Goal: Check status: Check status

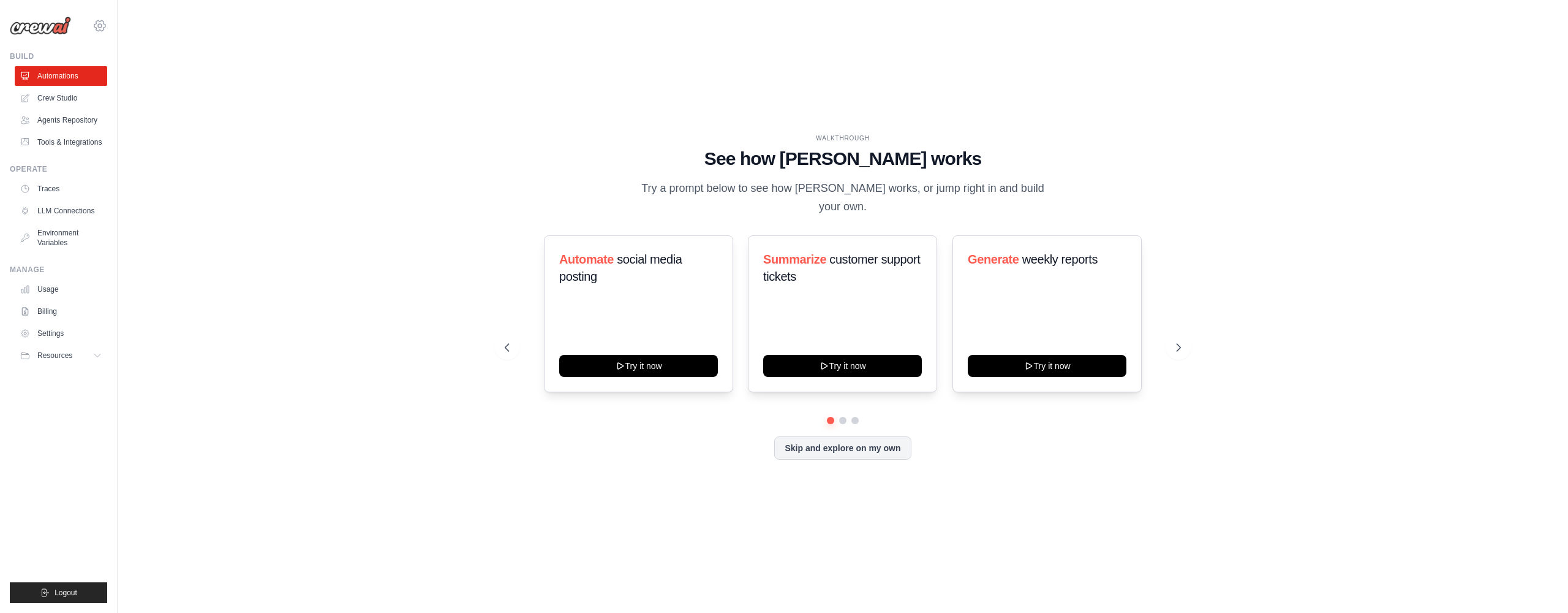
click at [105, 27] on icon at bounding box center [100, 26] width 15 height 15
click at [131, 98] on span "Ambev - SAZ" at bounding box center [153, 101] width 97 height 12
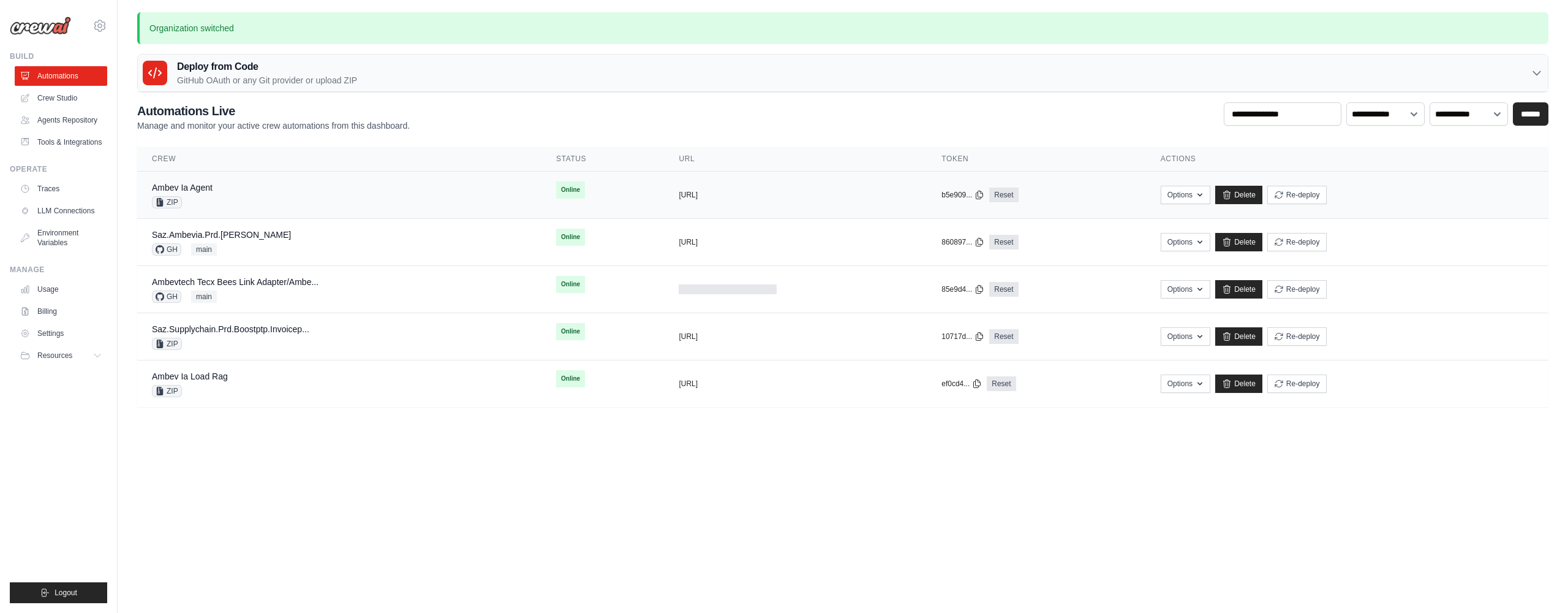
click at [196, 182] on link "Ambev Ia Agent" at bounding box center [182, 187] width 61 height 10
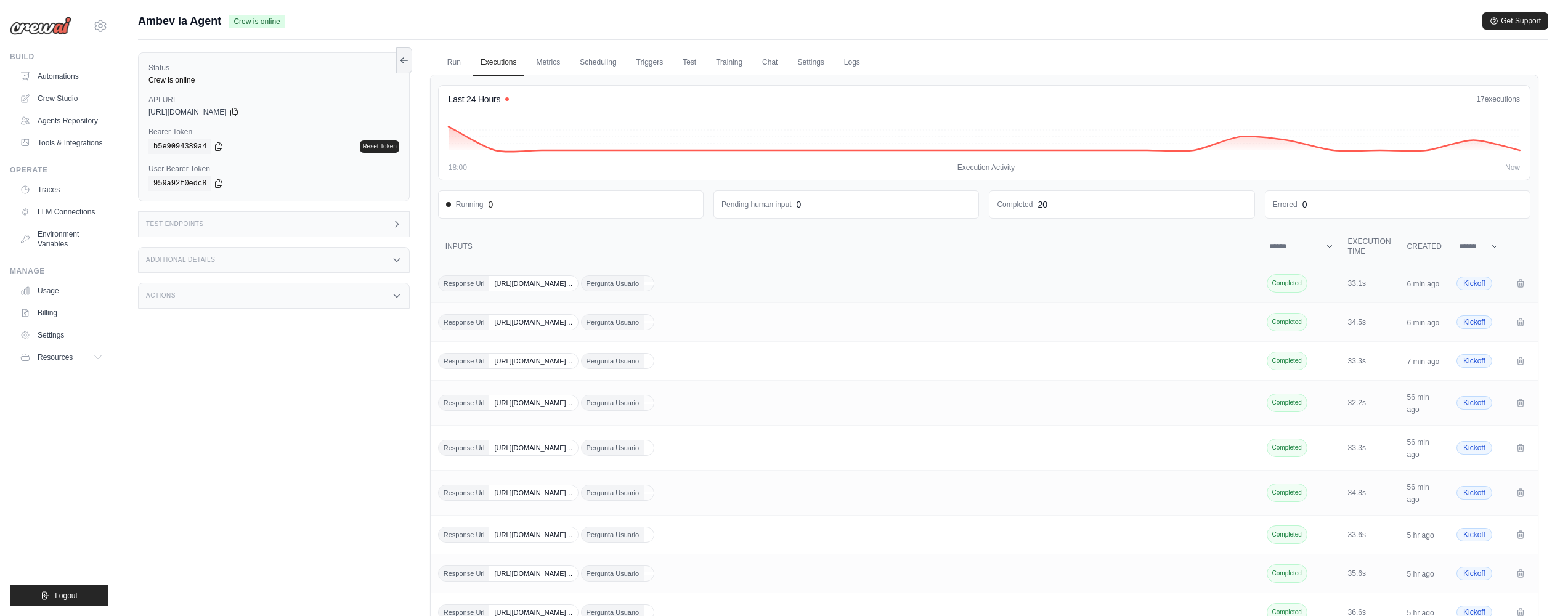
click at [645, 281] on span "Pergunta Usuario" at bounding box center [613, 283] width 63 height 15
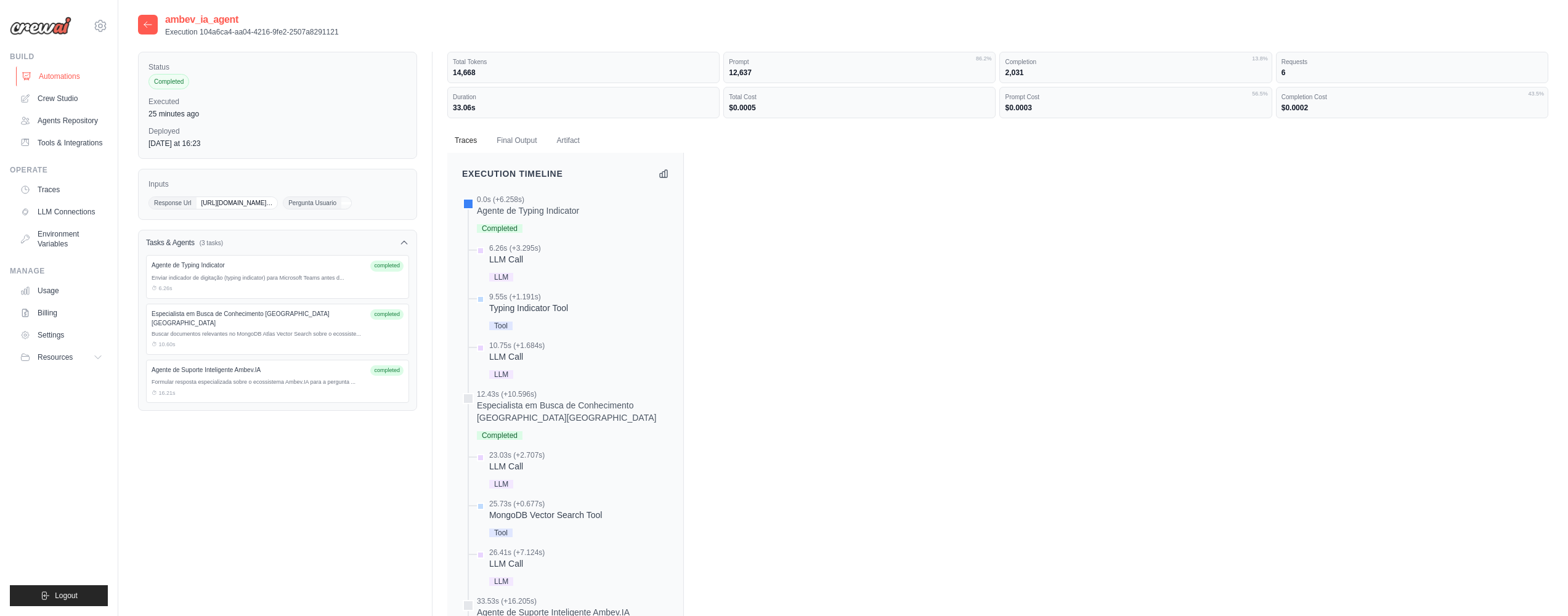
click at [57, 82] on link "Automations" at bounding box center [62, 77] width 93 height 20
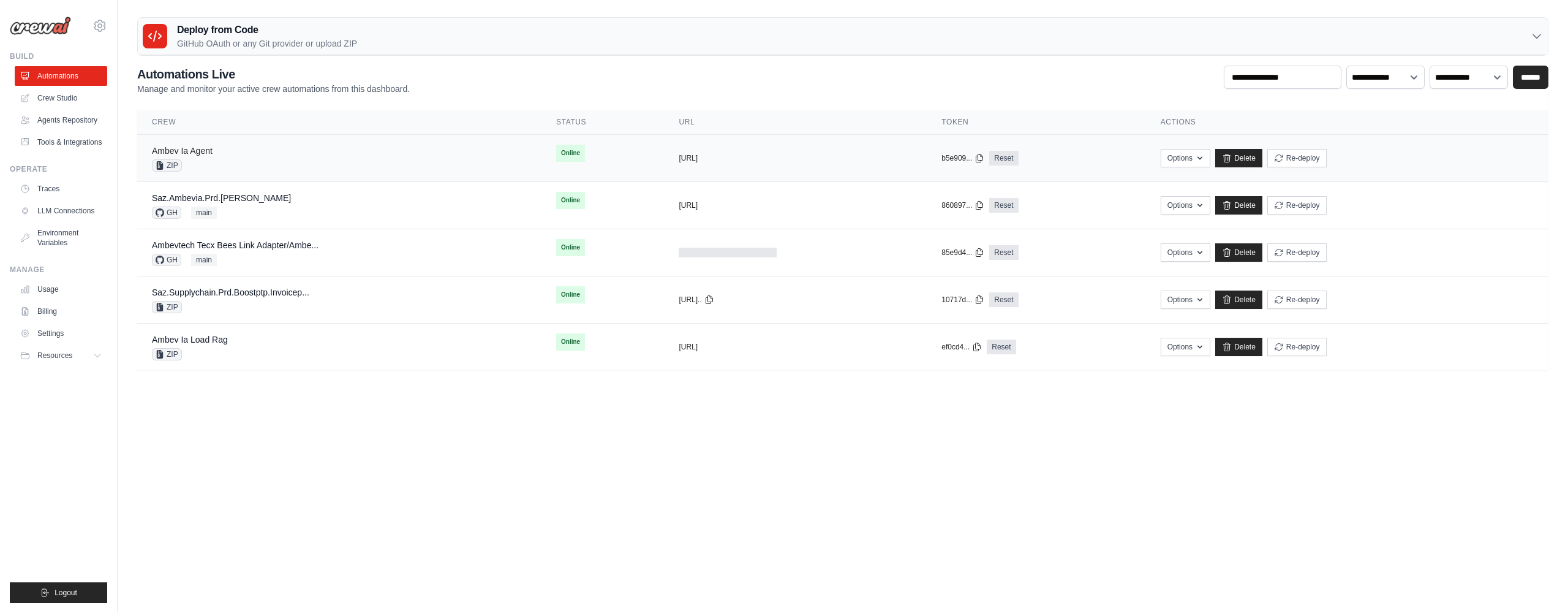
click at [211, 154] on link "Ambev Ia Agent" at bounding box center [182, 151] width 61 height 10
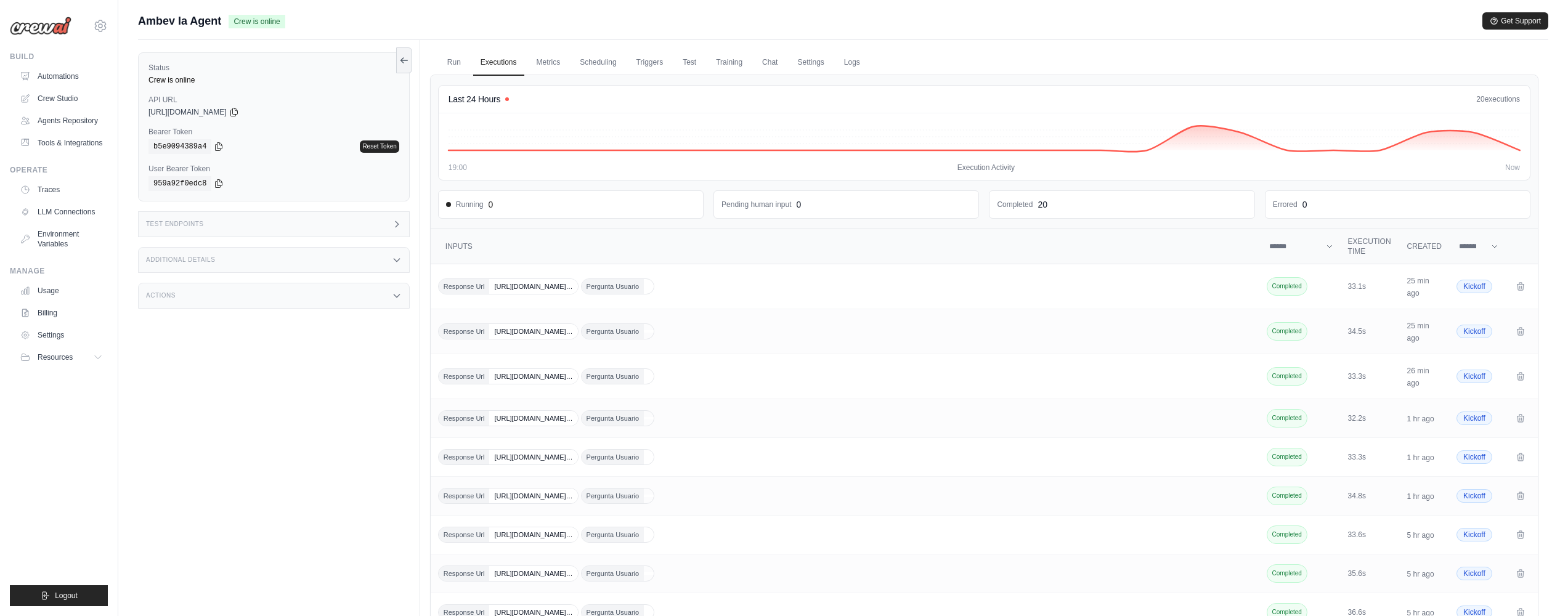
click at [302, 295] on div "Actions" at bounding box center [273, 295] width 271 height 26
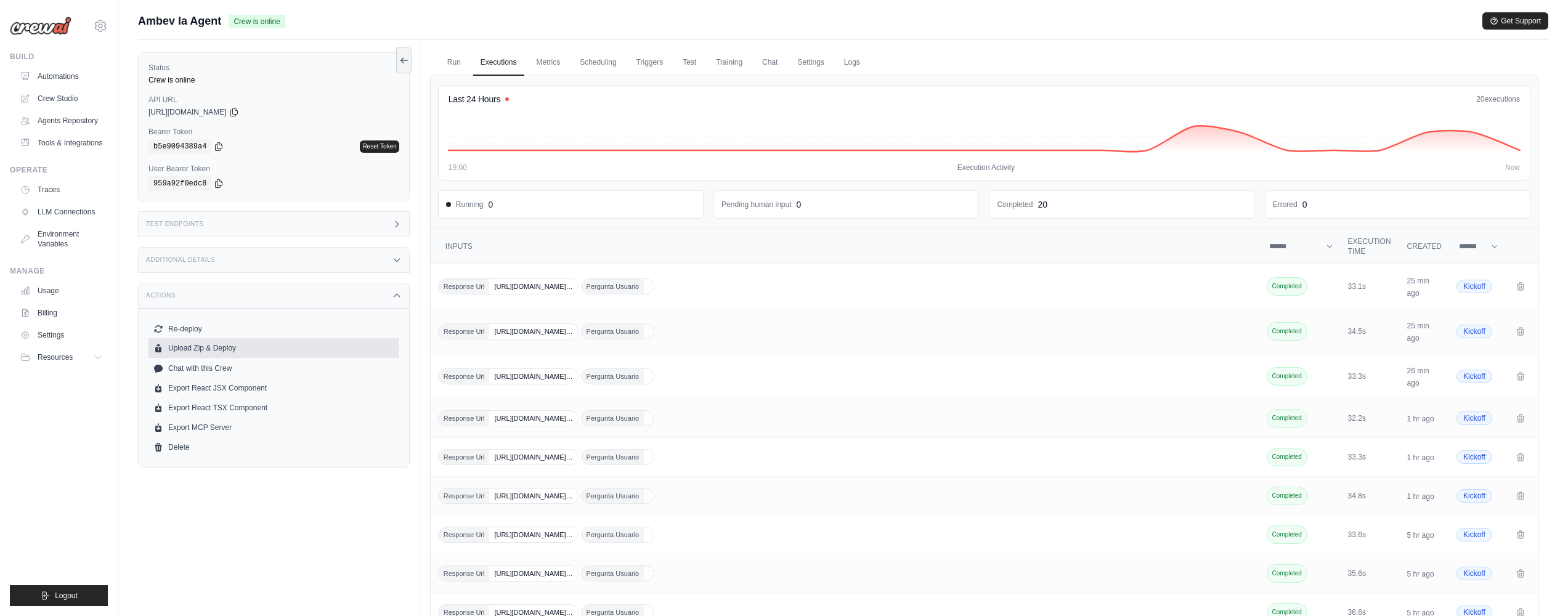
click at [203, 346] on button "Upload Zip & Deploy" at bounding box center [274, 348] width 251 height 20
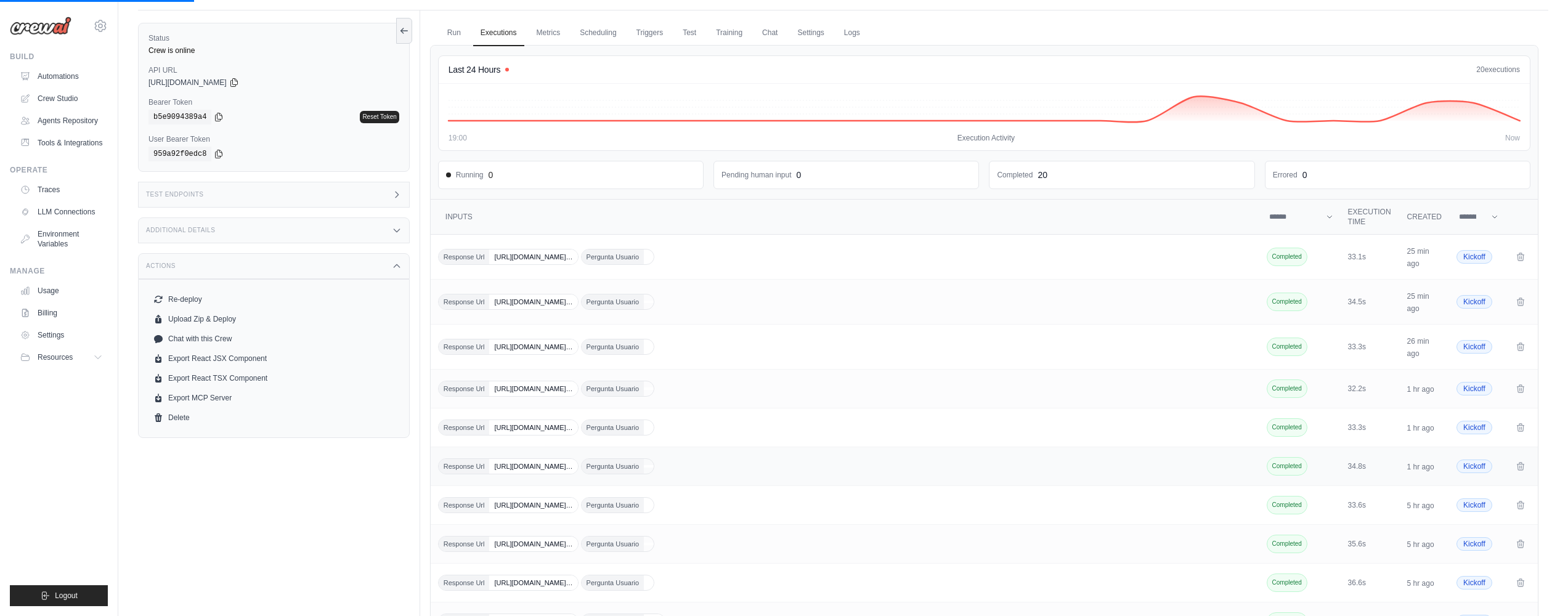
scroll to position [115, 0]
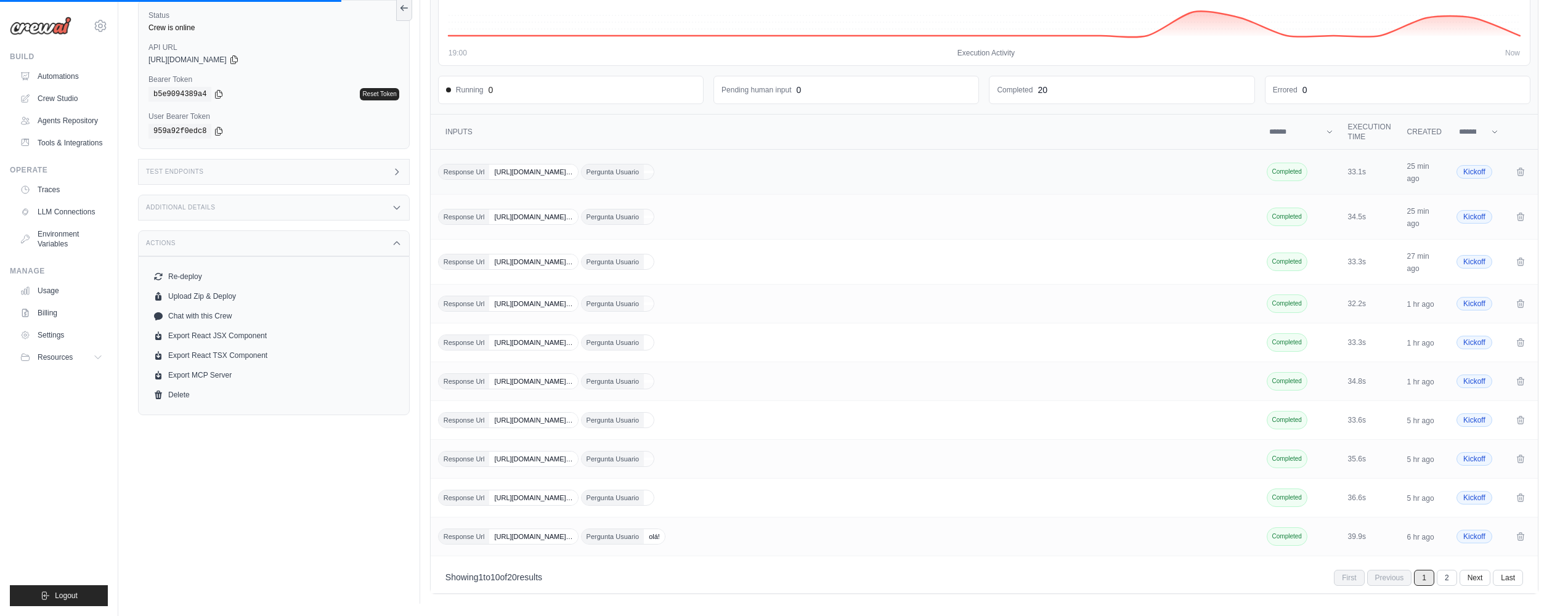
click at [577, 167] on span "https://smba.trafficmanager.net/amer/cef04b19-777…" at bounding box center [533, 172] width 88 height 15
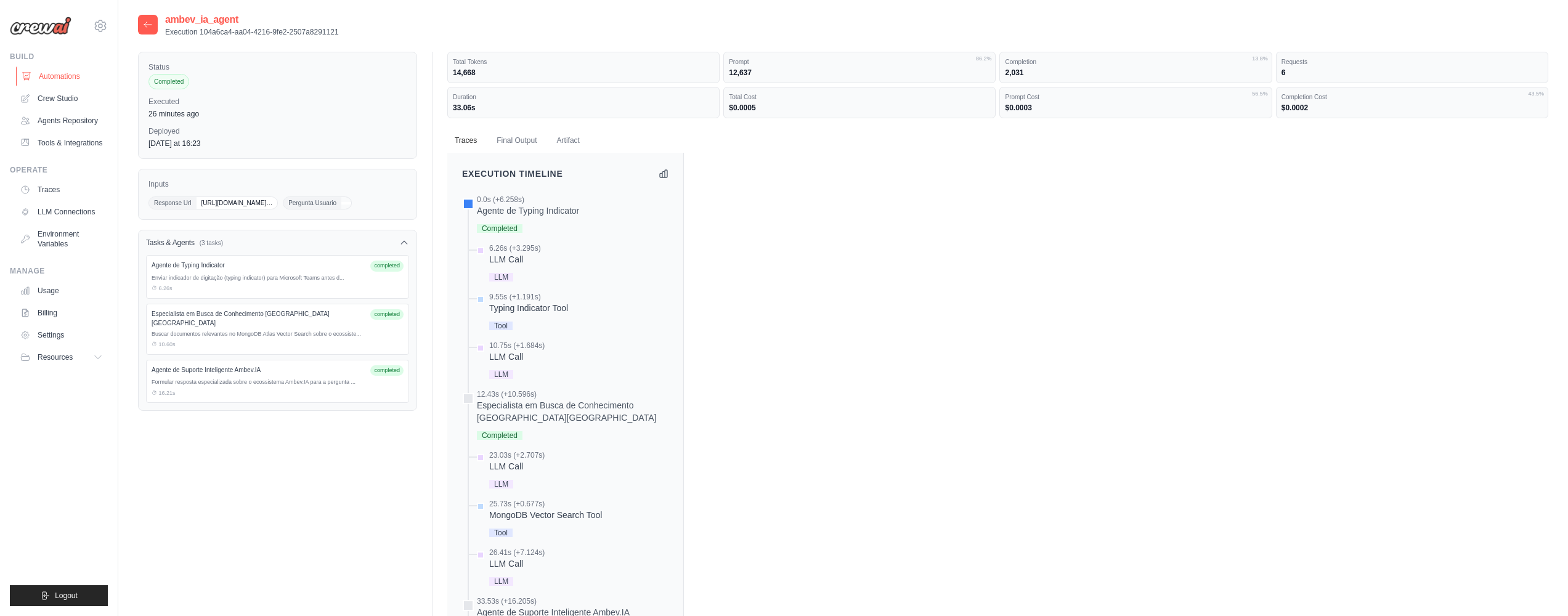
click at [66, 78] on link "Automations" at bounding box center [62, 77] width 93 height 20
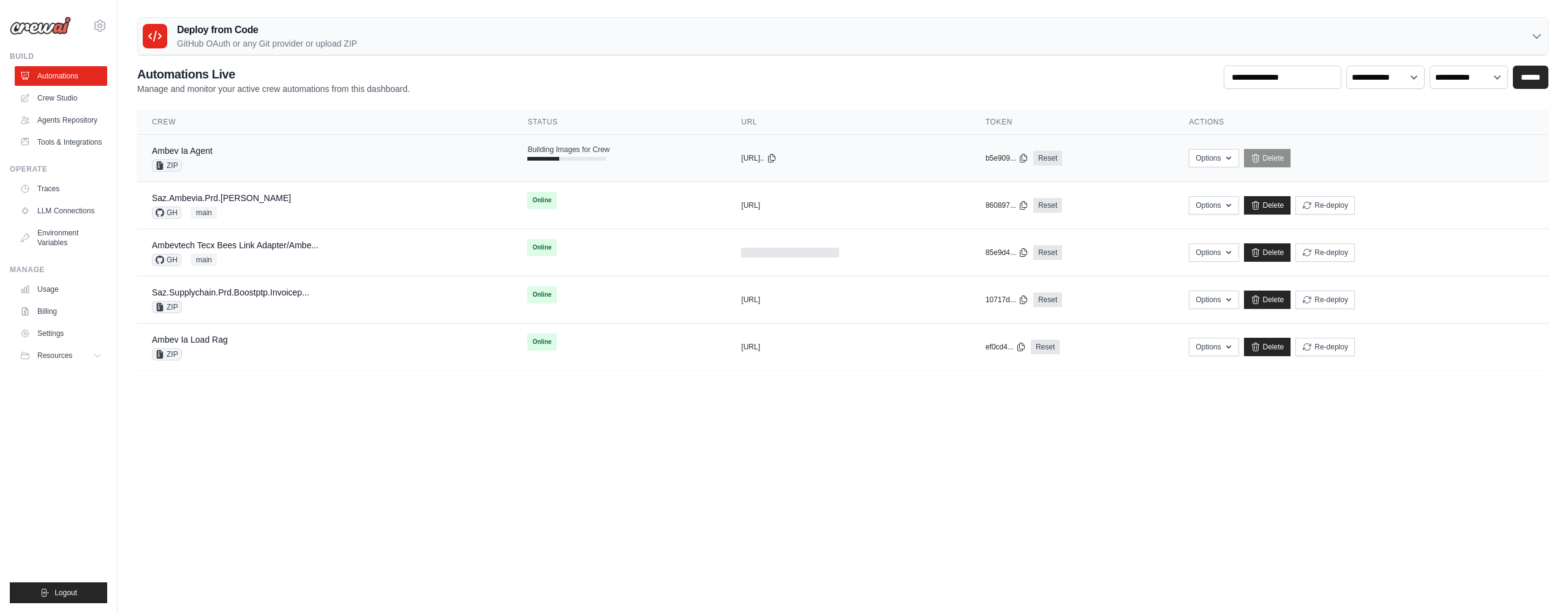
click at [231, 156] on div "Ambev Ia Agent ZIP" at bounding box center [325, 158] width 346 height 27
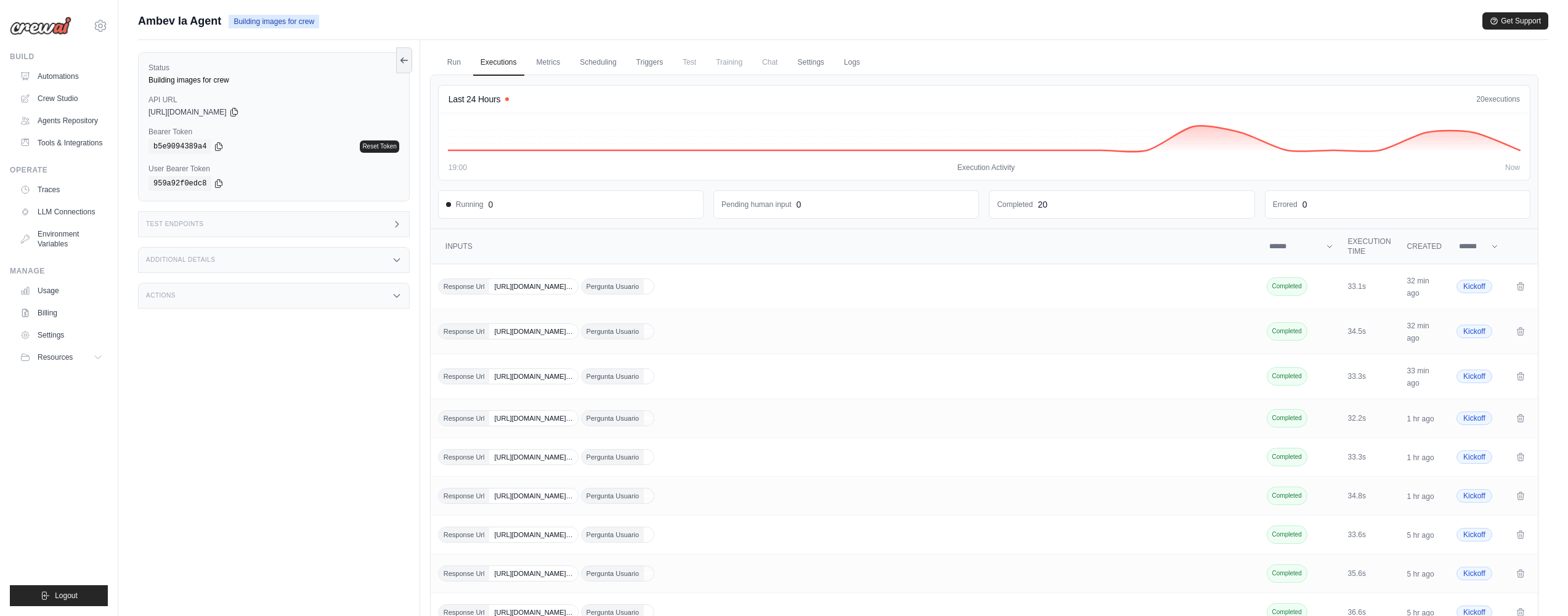
click at [192, 27] on span "Ambev Ia Agent" at bounding box center [179, 21] width 83 height 17
click at [849, 51] on link "Logs" at bounding box center [852, 62] width 31 height 26
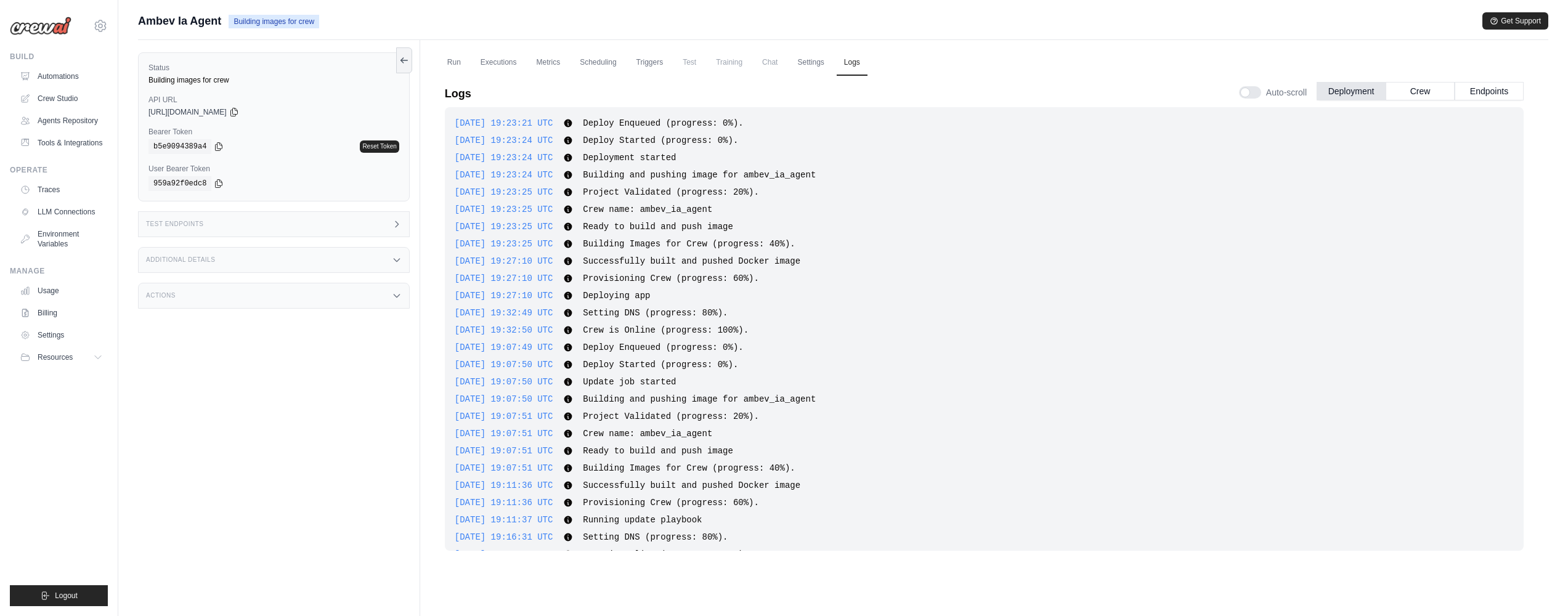
scroll to position [25, 0]
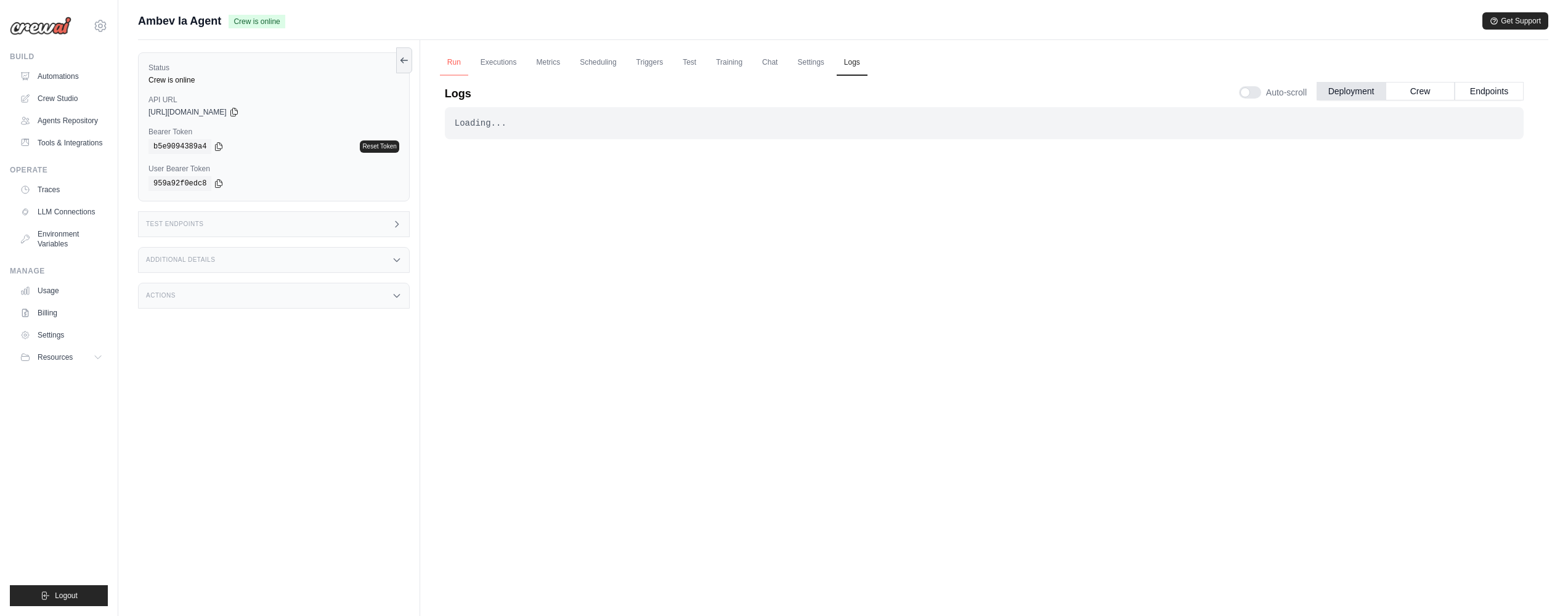
click at [460, 60] on link "Run" at bounding box center [454, 62] width 28 height 26
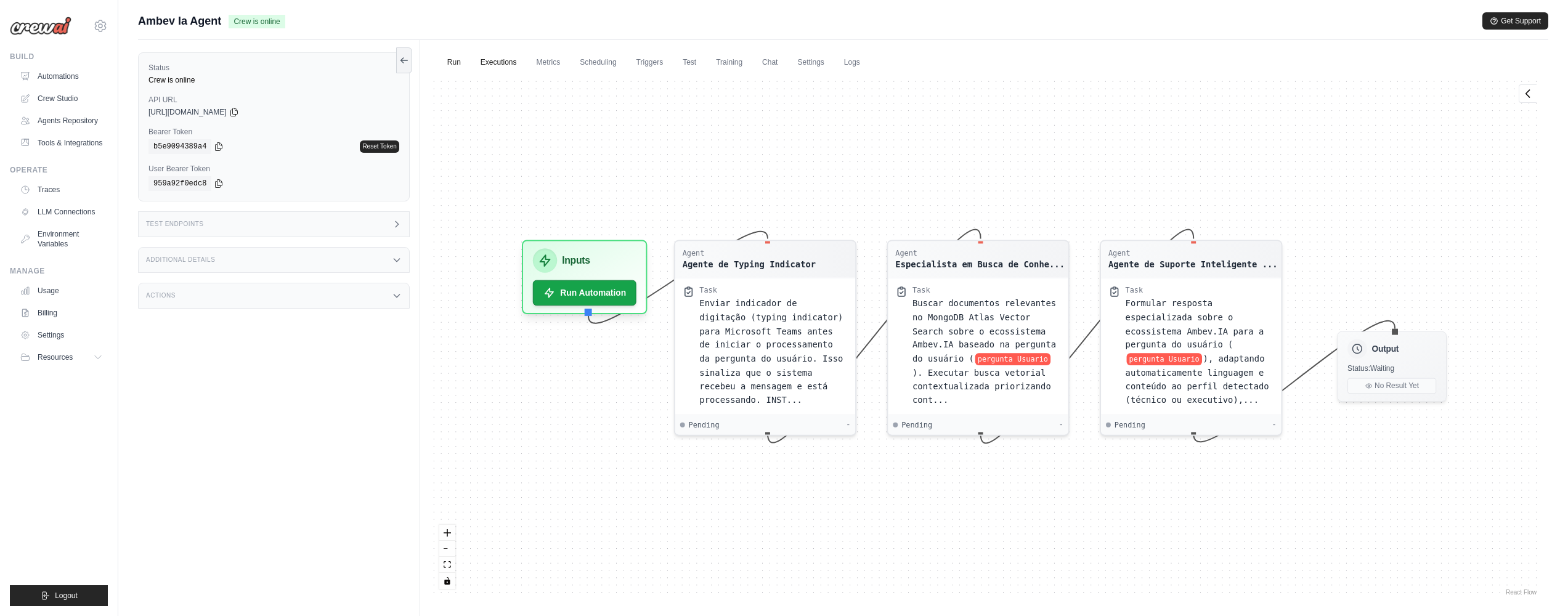
click at [495, 65] on link "Executions" at bounding box center [499, 62] width 51 height 26
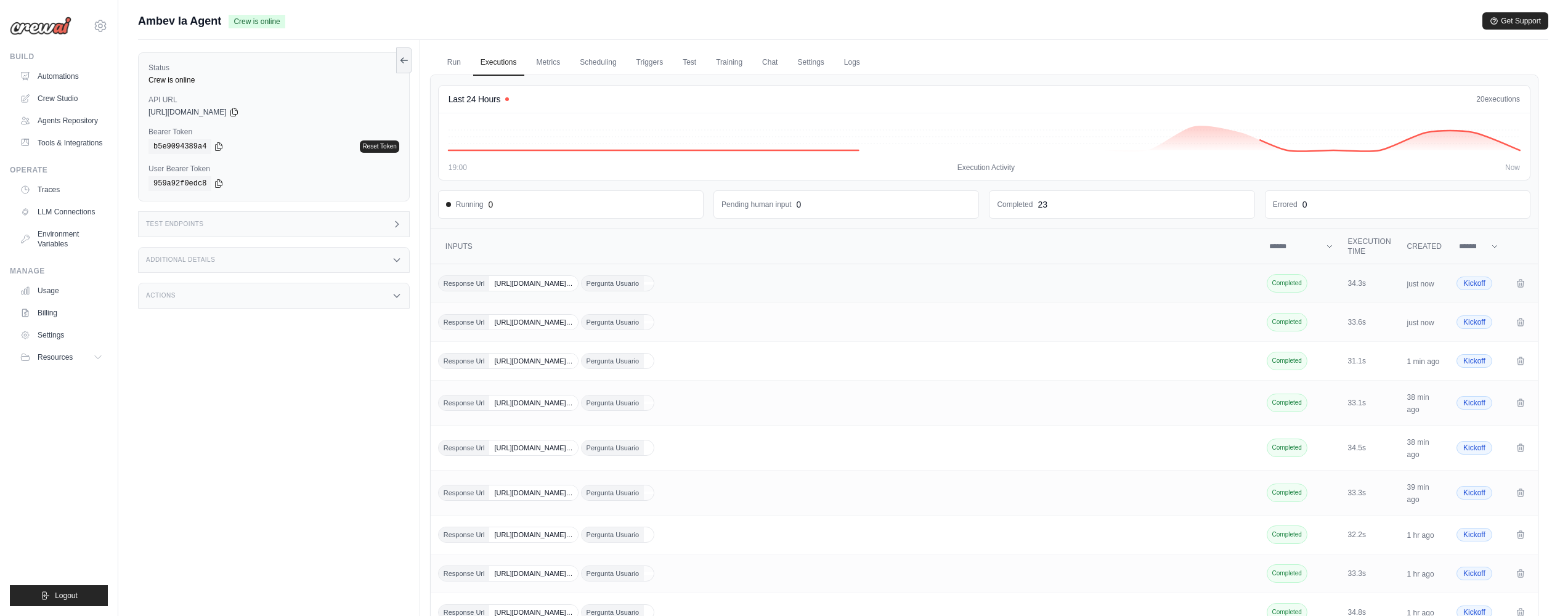
click at [724, 292] on td "Response Url https://smba.trafficmanager.net/amer/cef04b19-777… Pergunta Usuario" at bounding box center [846, 284] width 831 height 39
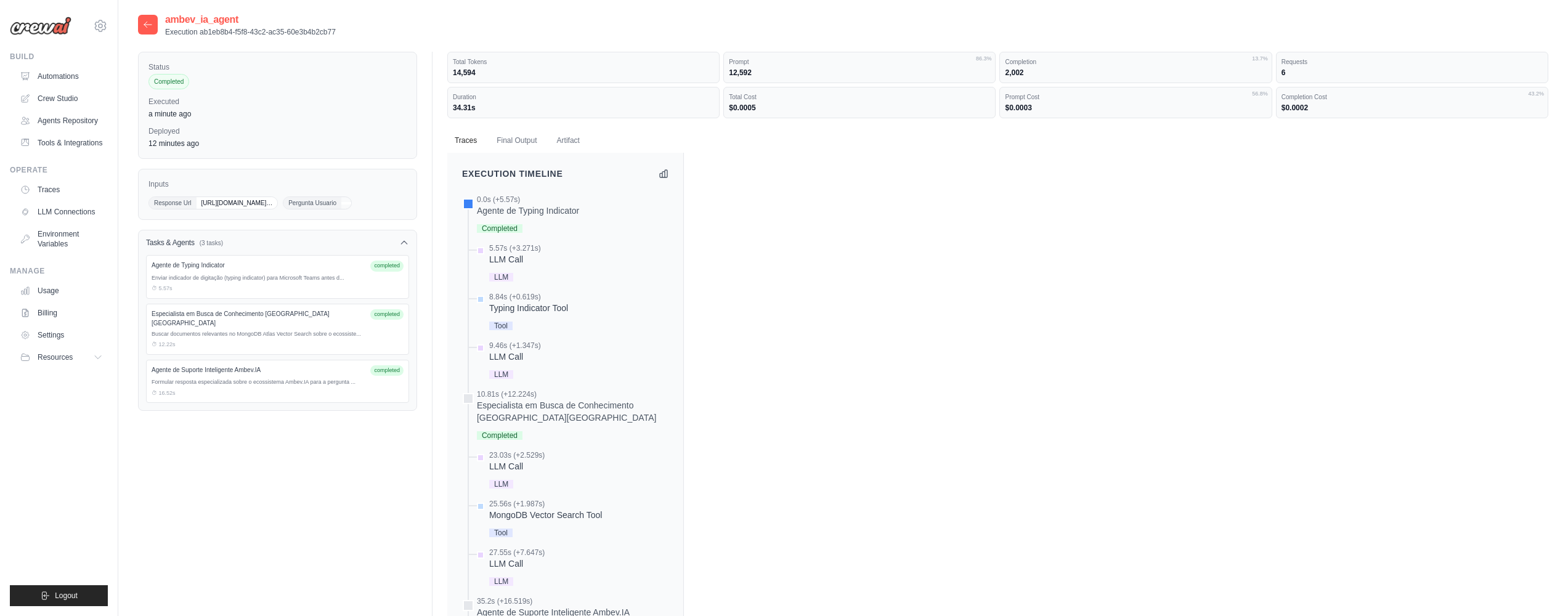
click at [283, 209] on span "Pergunta Usuario" at bounding box center [312, 203] width 58 height 12
drag, startPoint x: 208, startPoint y: 231, endPoint x: 221, endPoint y: 234, distance: 13.3
click at [219, 209] on div "Response Url [URL][DOMAIN_NAME]… Pergunta Usuario" at bounding box center [278, 203] width 258 height 13
click at [548, 202] on div "0.0s (+5.57s)" at bounding box center [528, 200] width 102 height 10
click at [491, 458] on div "23.03s (+2.529s)" at bounding box center [517, 455] width 56 height 10
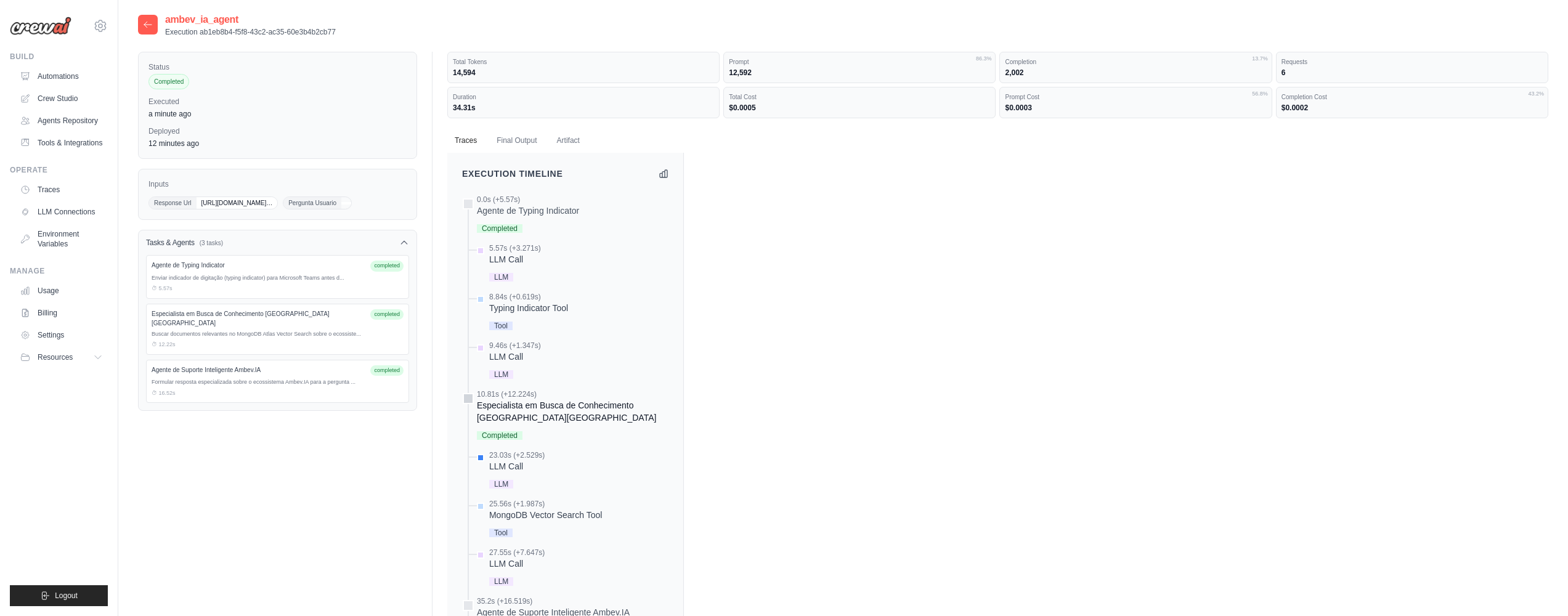
click at [550, 400] on div "Especialista em Busca de Conhecimento [GEOGRAPHIC_DATA][GEOGRAPHIC_DATA]" at bounding box center [572, 411] width 192 height 25
click at [519, 515] on div "MongoDB Vector Search Tool" at bounding box center [545, 515] width 113 height 12
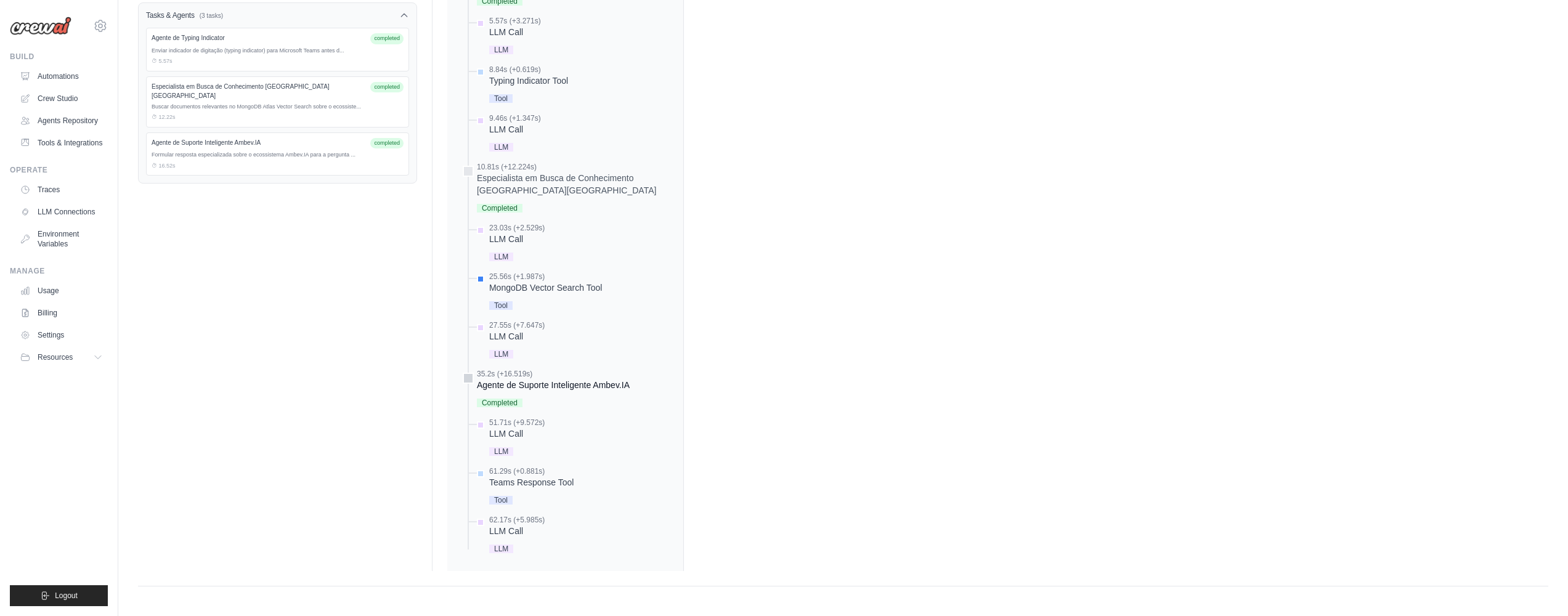
click at [513, 380] on div "Agente de Suporte Inteligente Ambev.IA" at bounding box center [553, 385] width 153 height 12
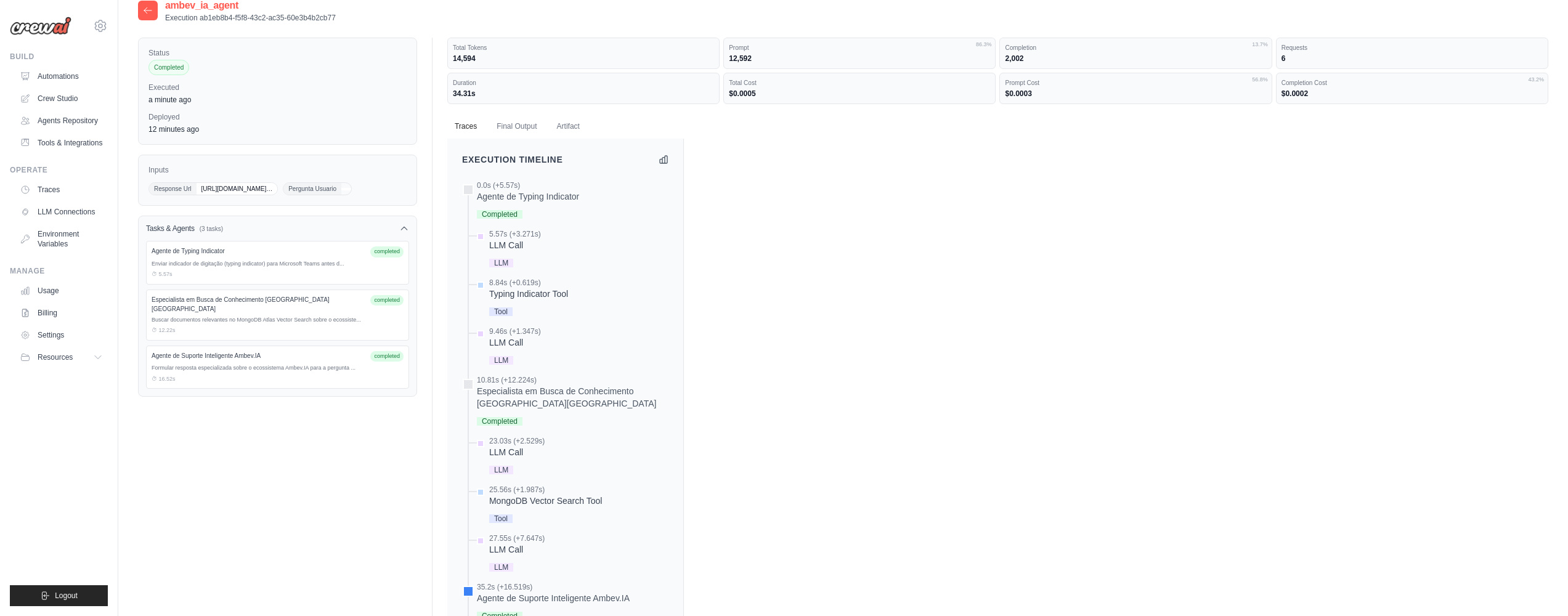
scroll to position [0, 0]
